Goal: Check status: Check status

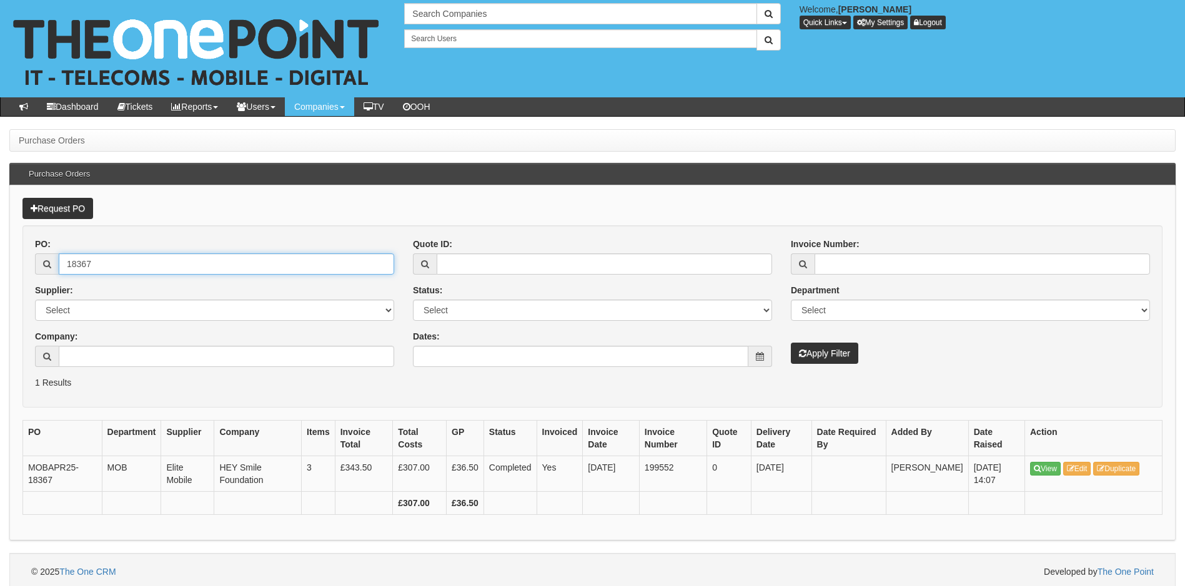
drag, startPoint x: 112, startPoint y: 270, endPoint x: -1, endPoint y: 279, distance: 114.0
click at [0, 279] on html "× Send Email × Add Appointment × Create Ticket × Create Proactive Activity × Ad…" at bounding box center [592, 295] width 1185 height 591
type input "19532"
click at [791, 343] on button "Apply Filter" at bounding box center [824, 353] width 67 height 21
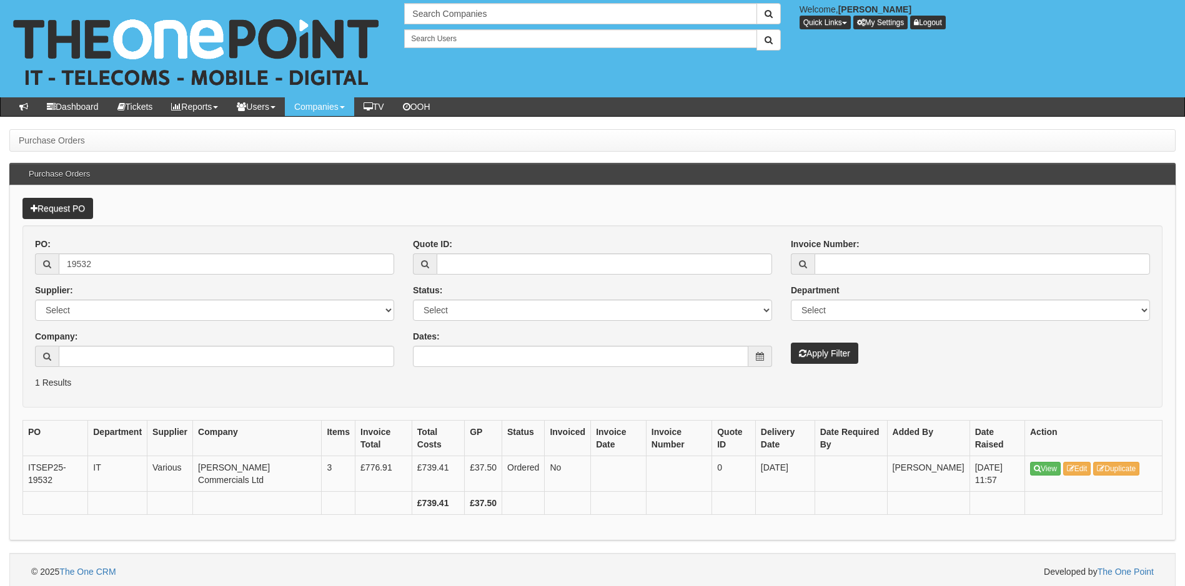
click at [721, 518] on div "PO Department Supplier Company Items Invoice Total Total Costs GP Status Invoic…" at bounding box center [592, 473] width 1140 height 107
